Goal: Information Seeking & Learning: Check status

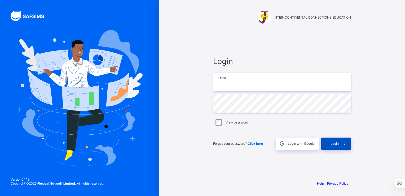
type input "**********"
click at [331, 142] on span "Login" at bounding box center [334, 143] width 8 height 4
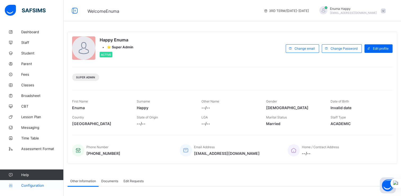
click at [37, 186] on span "Configuration" at bounding box center [42, 185] width 42 height 4
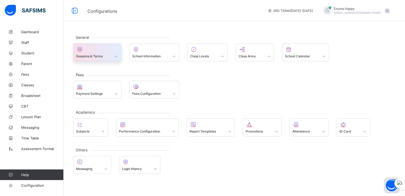
click at [102, 56] on span "Sessions & Terms" at bounding box center [89, 56] width 27 height 4
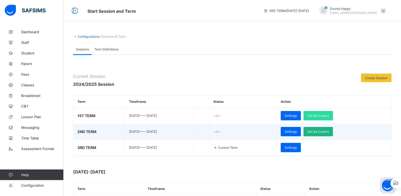
click at [329, 130] on span "Set As Current" at bounding box center [317, 131] width 21 height 4
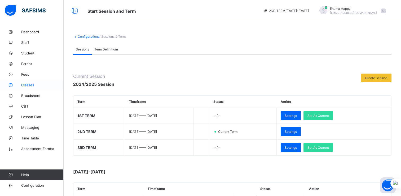
click at [28, 85] on span "Classes" at bounding box center [42, 85] width 42 height 4
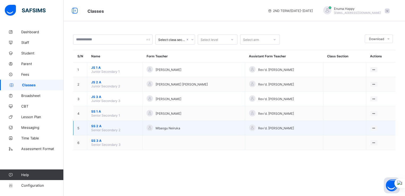
click at [96, 127] on span "SS 2 A" at bounding box center [114, 126] width 47 height 4
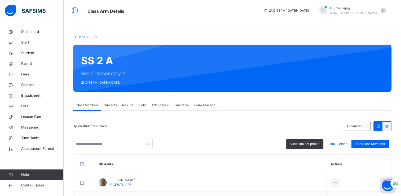
click at [111, 104] on span "Subjects" at bounding box center [110, 105] width 13 height 5
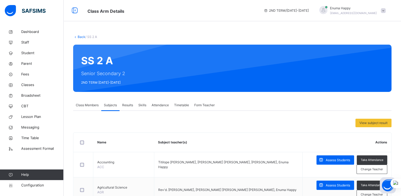
click at [129, 105] on span "Results" at bounding box center [127, 105] width 11 height 5
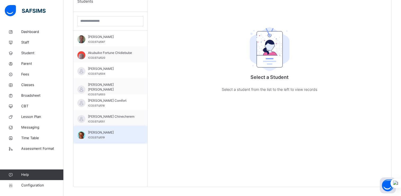
scroll to position [147, 0]
click at [101, 133] on span "[PERSON_NAME]" at bounding box center [111, 132] width 47 height 5
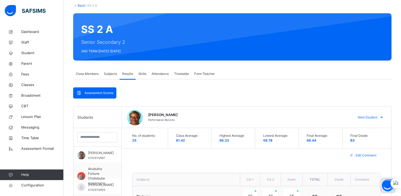
scroll to position [27, 0]
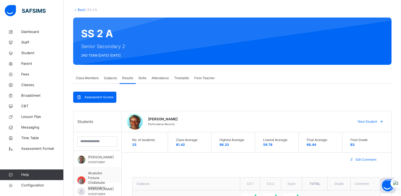
click at [79, 10] on link "Back" at bounding box center [82, 10] width 8 height 4
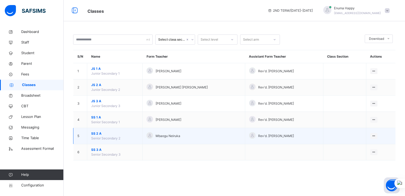
click at [95, 132] on span "SS 2 A" at bounding box center [114, 133] width 47 height 5
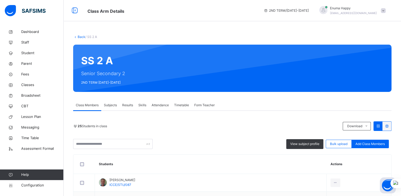
click at [111, 105] on span "Subjects" at bounding box center [110, 105] width 13 height 5
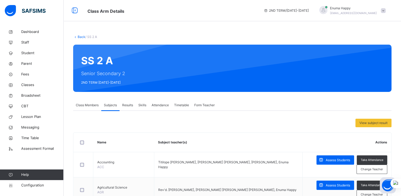
click at [128, 105] on span "Results" at bounding box center [127, 105] width 11 height 5
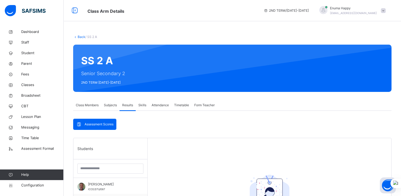
click at [144, 104] on span "Skills" at bounding box center [142, 105] width 8 height 5
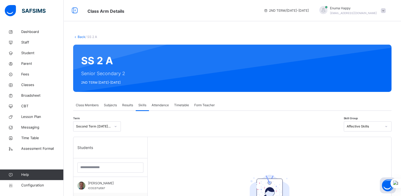
click at [157, 105] on span "Attendance" at bounding box center [160, 105] width 17 height 5
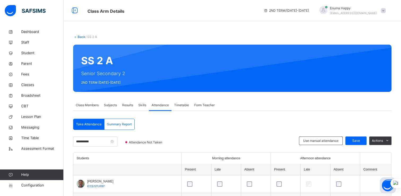
click at [182, 104] on span "Timetable" at bounding box center [181, 105] width 15 height 5
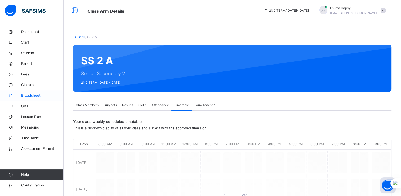
click at [30, 96] on span "Broadsheet" at bounding box center [42, 95] width 42 height 5
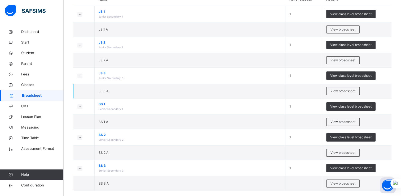
scroll to position [57, 0]
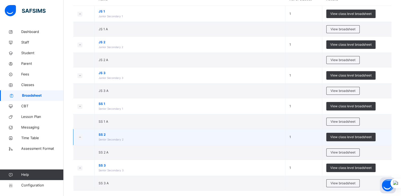
click at [81, 137] on small at bounding box center [79, 137] width 5 height 5
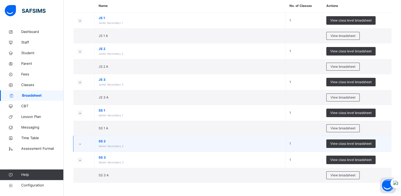
scroll to position [50, 0]
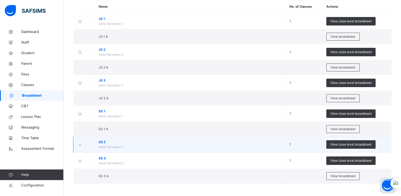
click at [78, 142] on small at bounding box center [79, 144] width 5 height 5
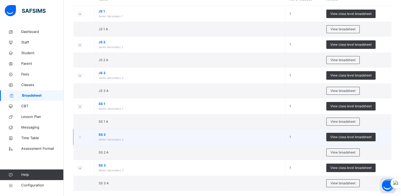
scroll to position [0, 0]
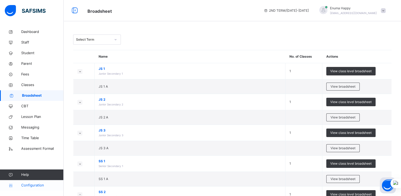
click at [30, 183] on span "Configuration" at bounding box center [42, 184] width 42 height 5
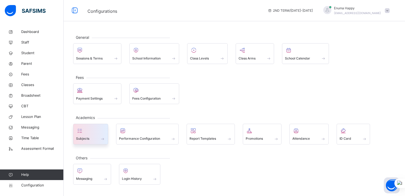
click at [91, 135] on span at bounding box center [90, 134] width 29 height 1
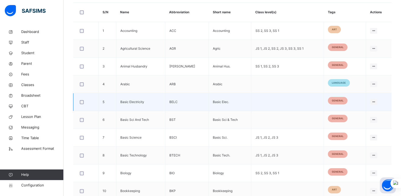
scroll to position [176, 0]
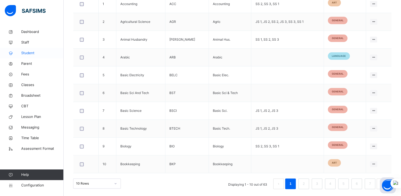
click at [28, 53] on span "Student" at bounding box center [42, 52] width 42 height 5
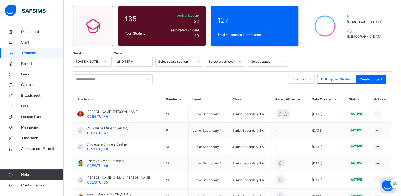
scroll to position [147, 0]
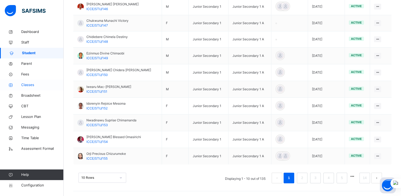
click at [29, 85] on span "Classes" at bounding box center [42, 84] width 42 height 5
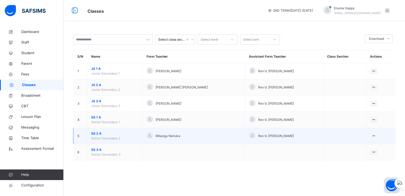
click at [94, 133] on span "SS 2 A" at bounding box center [114, 133] width 47 height 5
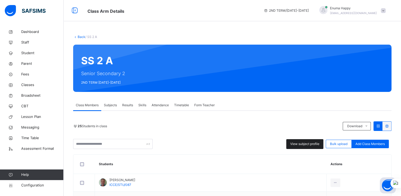
click at [307, 144] on span "View subject profile" at bounding box center [304, 143] width 29 height 5
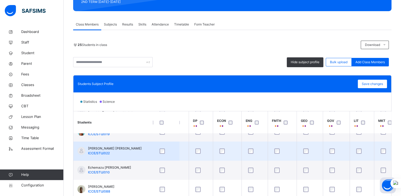
scroll to position [126, 263]
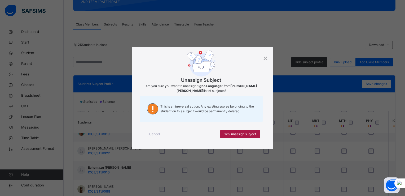
click at [228, 136] on span "Yes, unassign subject" at bounding box center [240, 133] width 32 height 5
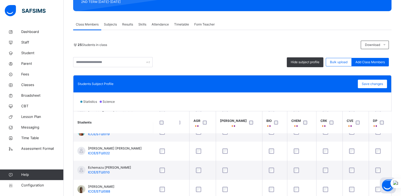
scroll to position [126, 0]
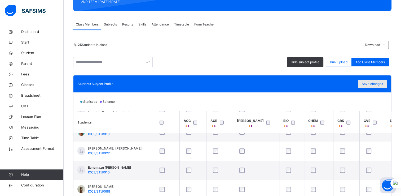
click at [375, 83] on span "Save changes" at bounding box center [372, 83] width 21 height 5
click at [28, 86] on span "Classes" at bounding box center [42, 84] width 42 height 5
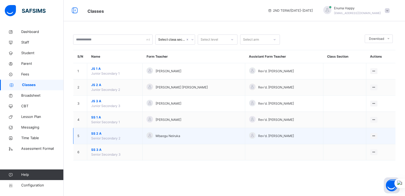
click at [97, 133] on span "SS 2 A" at bounding box center [114, 133] width 47 height 5
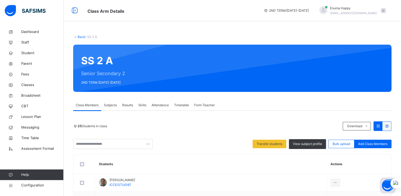
click at [128, 105] on span "Results" at bounding box center [127, 105] width 11 height 5
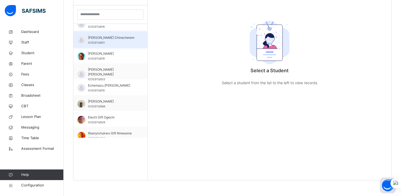
scroll to position [72, 0]
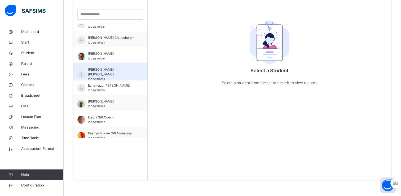
click at [103, 70] on span "[PERSON_NAME] [PERSON_NAME]" at bounding box center [111, 72] width 47 height 10
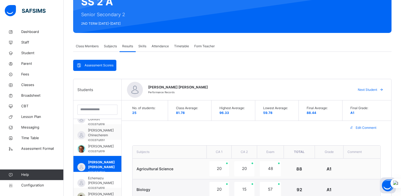
scroll to position [59, 0]
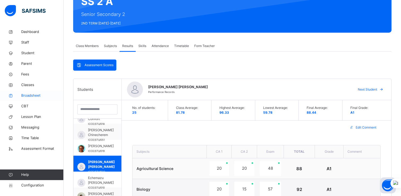
click at [31, 95] on span "Broadsheet" at bounding box center [42, 95] width 42 height 5
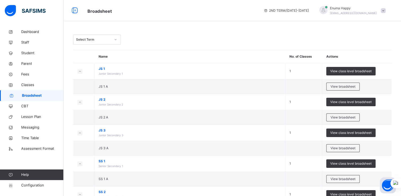
scroll to position [64, 0]
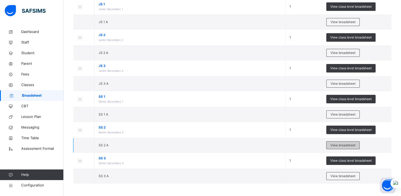
click at [342, 143] on span "View broadsheet" at bounding box center [342, 145] width 25 height 5
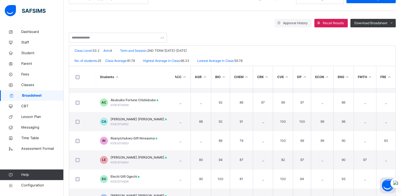
scroll to position [171, 5]
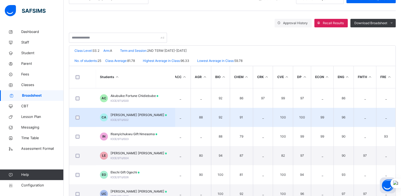
click at [119, 113] on span "[PERSON_NAME] [PERSON_NAME]" at bounding box center [139, 114] width 56 height 5
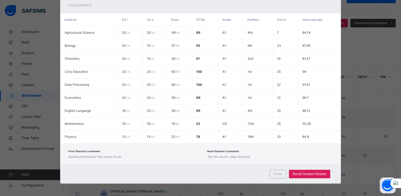
scroll to position [0, 0]
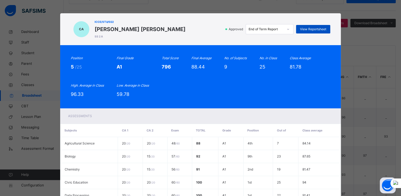
click at [309, 27] on span "View Reportsheet" at bounding box center [313, 29] width 26 height 5
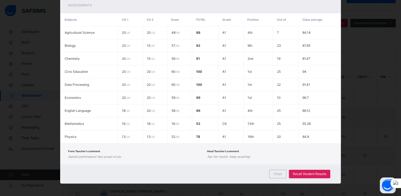
scroll to position [94, 0]
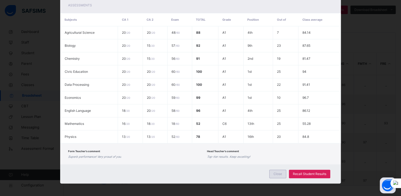
click at [279, 172] on span "Close" at bounding box center [277, 173] width 8 height 5
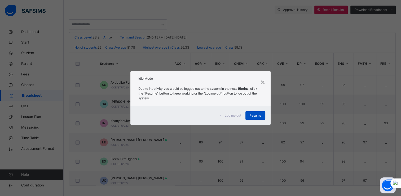
click at [255, 114] on span "Resume" at bounding box center [255, 115] width 12 height 5
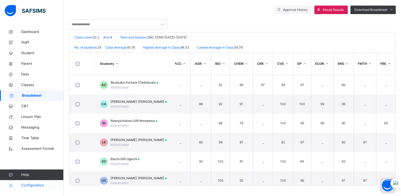
click at [36, 186] on span "Configuration" at bounding box center [42, 184] width 42 height 5
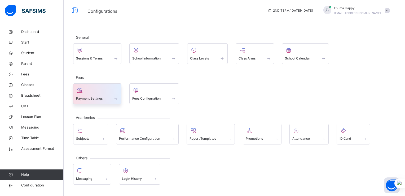
click at [100, 96] on span "Payment Settings" at bounding box center [89, 98] width 27 height 5
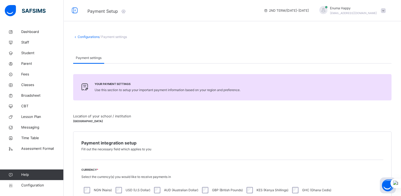
click at [86, 37] on link "Configurations" at bounding box center [89, 37] width 22 height 4
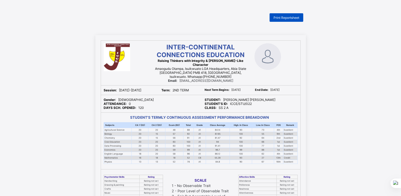
click at [289, 16] on span "Print Reportsheet" at bounding box center [286, 18] width 26 height 4
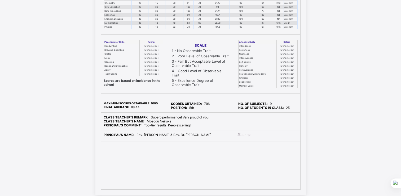
scroll to position [147, 0]
